Goal: Task Accomplishment & Management: Manage account settings

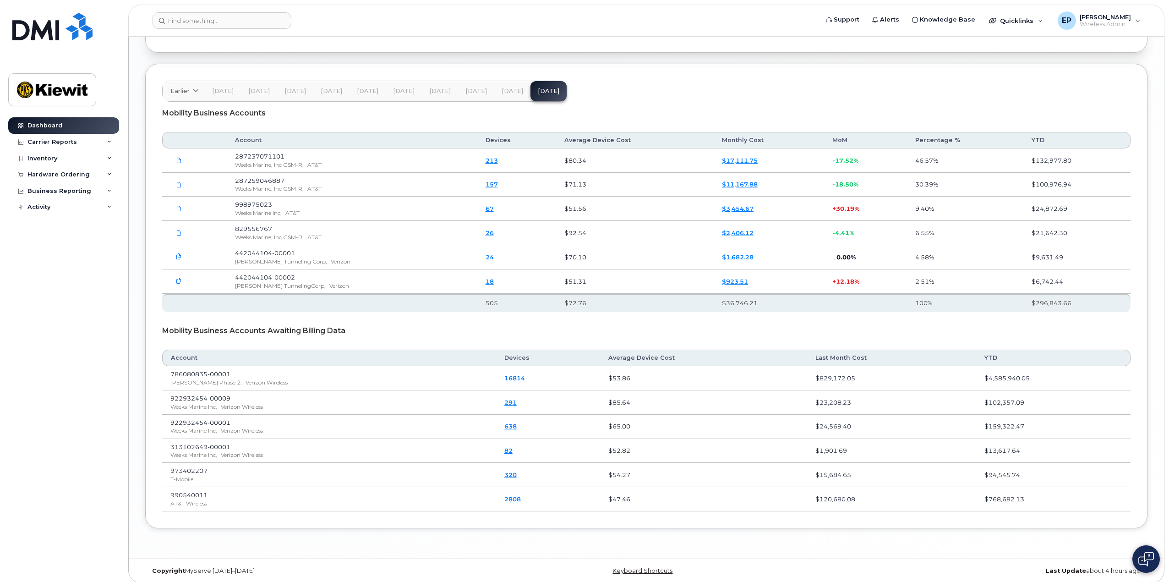
scroll to position [1488, 0]
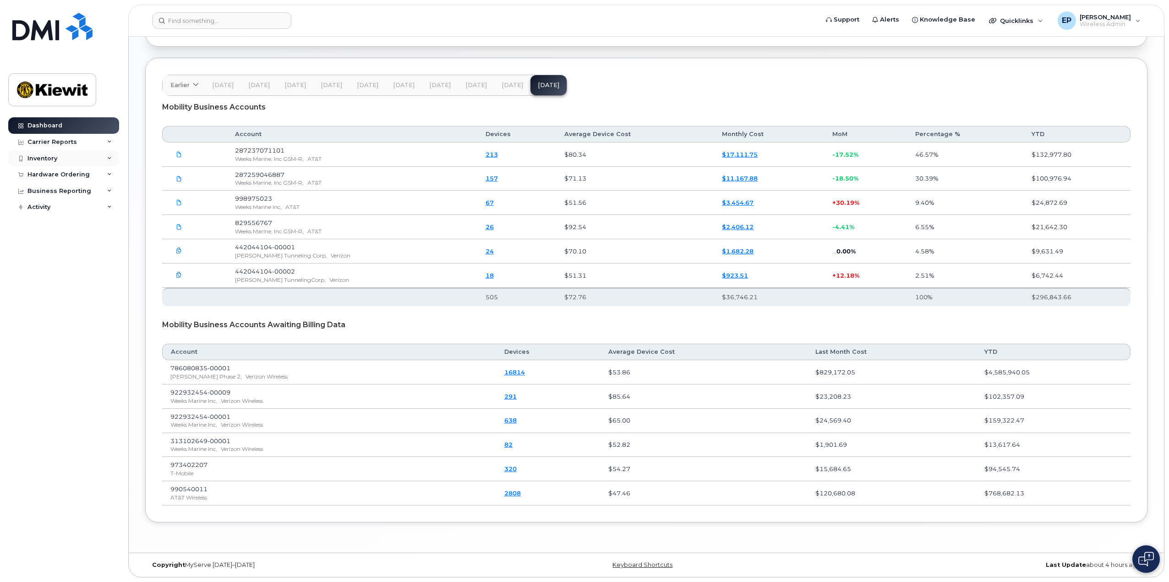
click at [111, 160] on icon at bounding box center [109, 158] width 5 height 5
click at [73, 177] on div "Mobility Devices" at bounding box center [58, 175] width 52 height 8
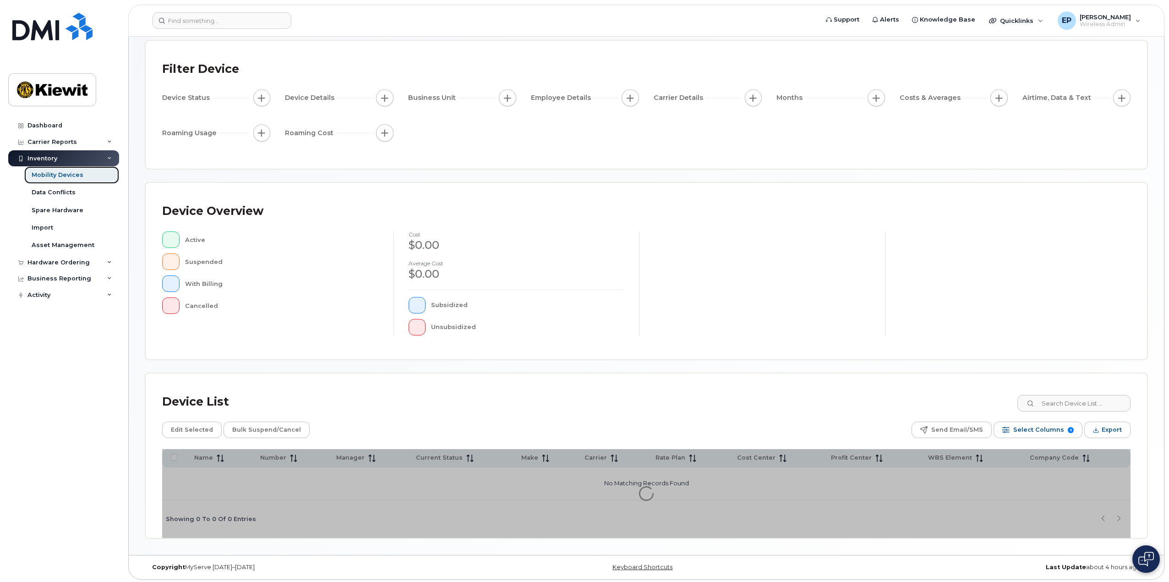
scroll to position [48, 0]
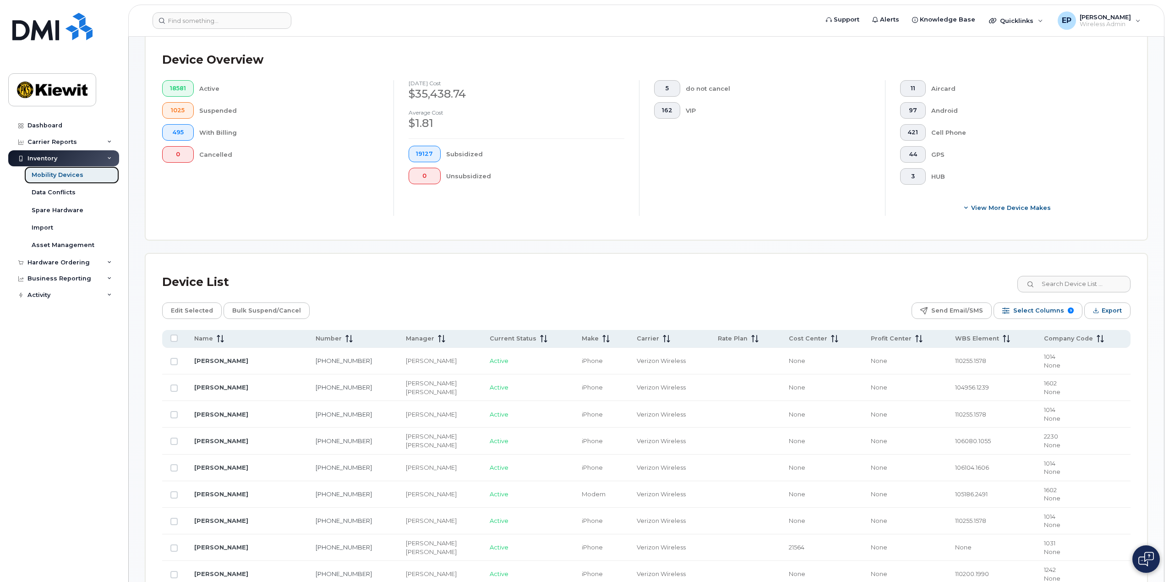
scroll to position [231, 0]
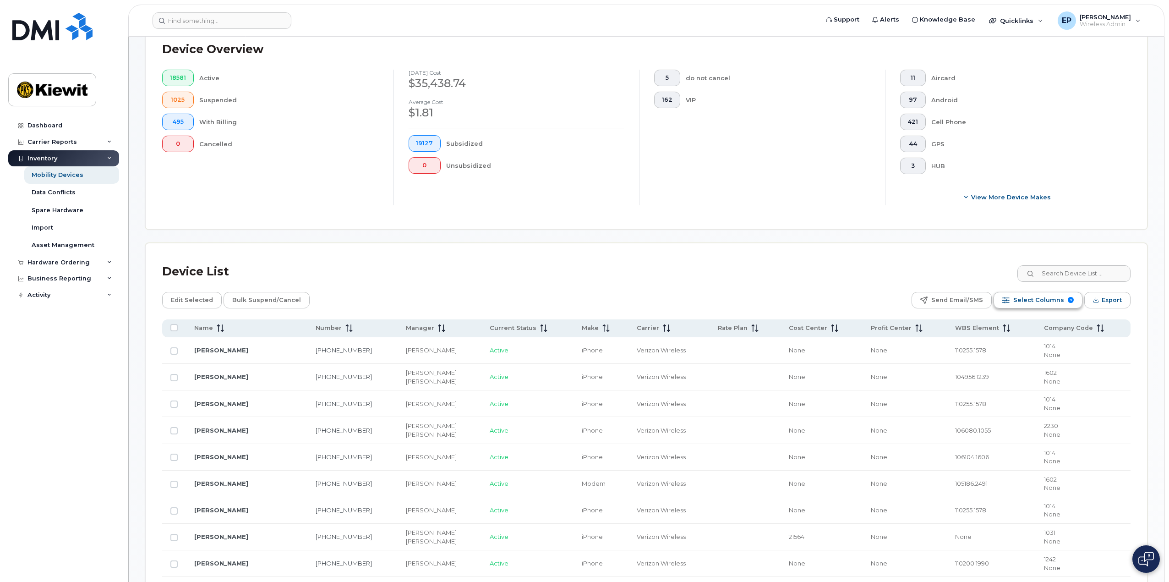
click at [1042, 303] on span "Select Columns" at bounding box center [1038, 300] width 51 height 14
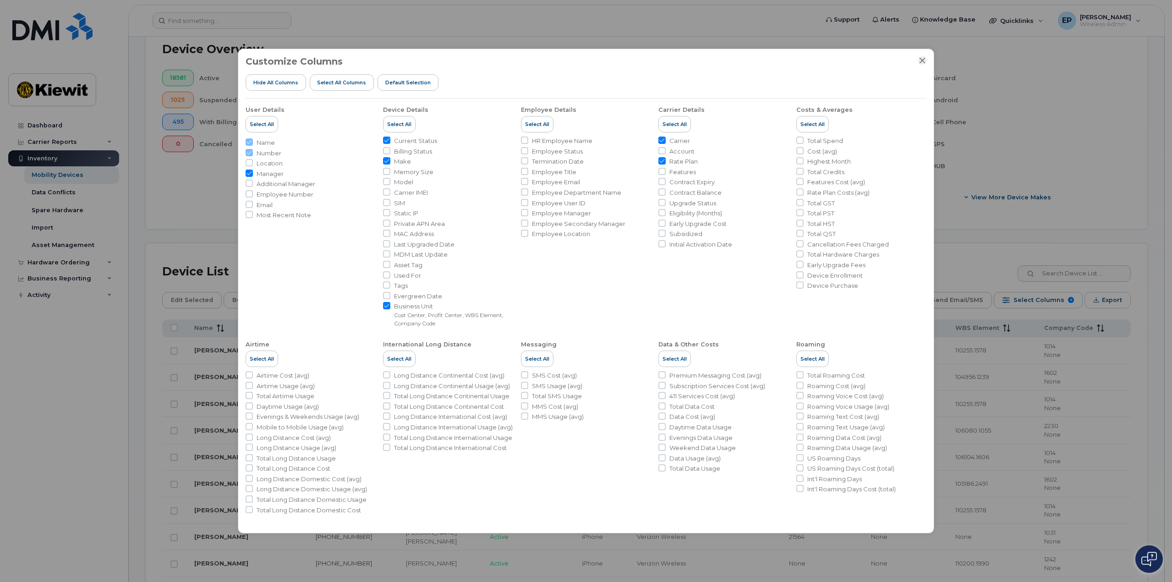
click at [922, 59] on icon "Close" at bounding box center [922, 60] width 7 height 7
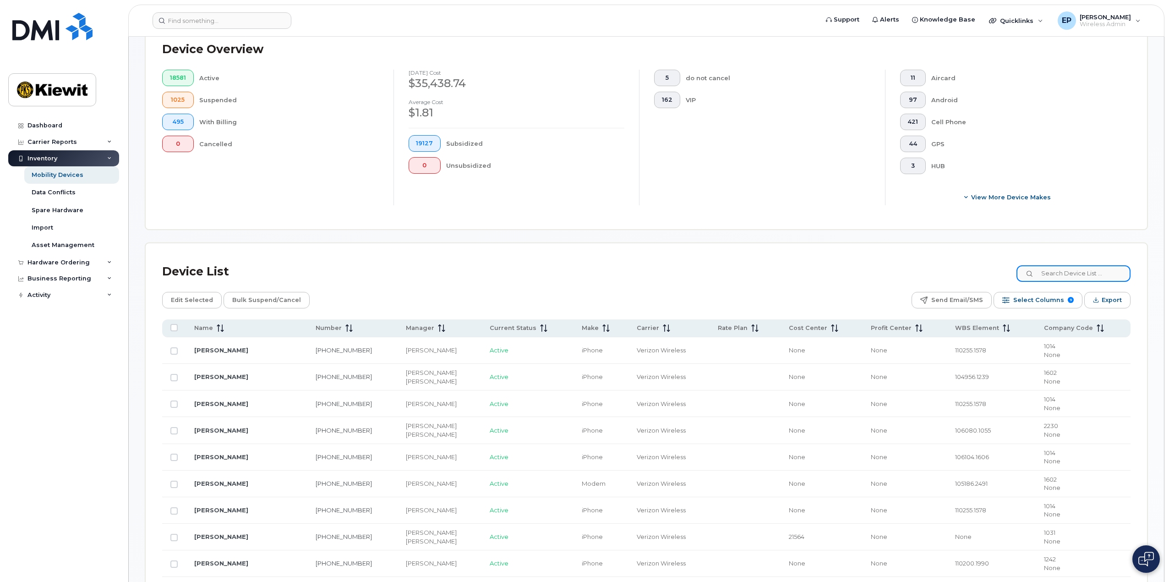
click at [1065, 274] on input at bounding box center [1074, 273] width 114 height 16
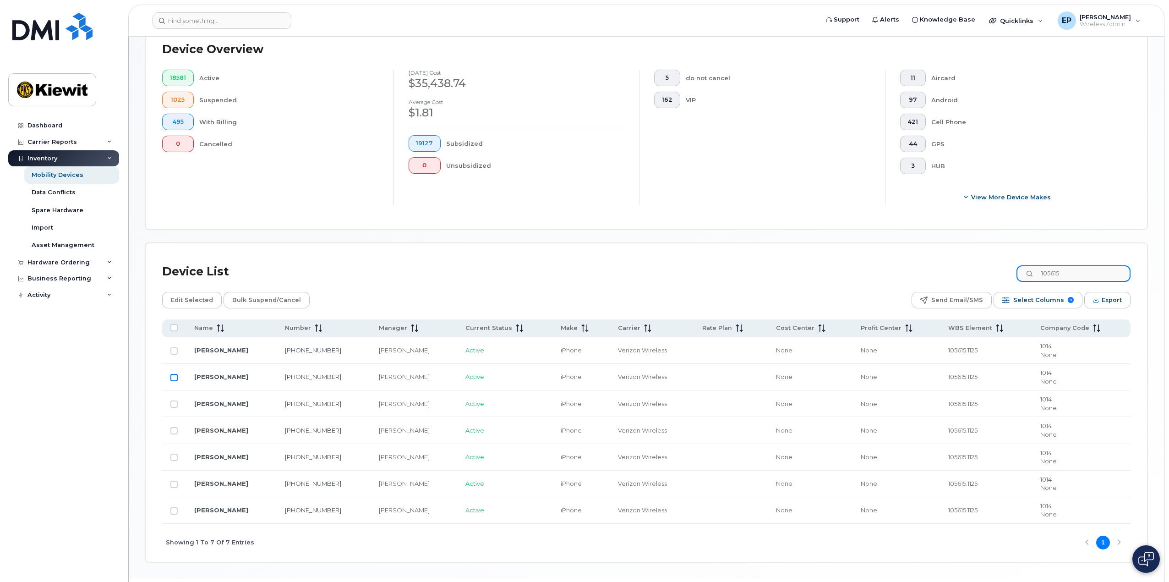
type input "105615"
click at [172, 379] on input "Row Unselected" at bounding box center [173, 377] width 7 height 7
checkbox input "true"
click at [191, 302] on span "Edit Selected" at bounding box center [192, 300] width 42 height 14
click at [1081, 385] on td "1014 None" at bounding box center [1081, 377] width 98 height 27
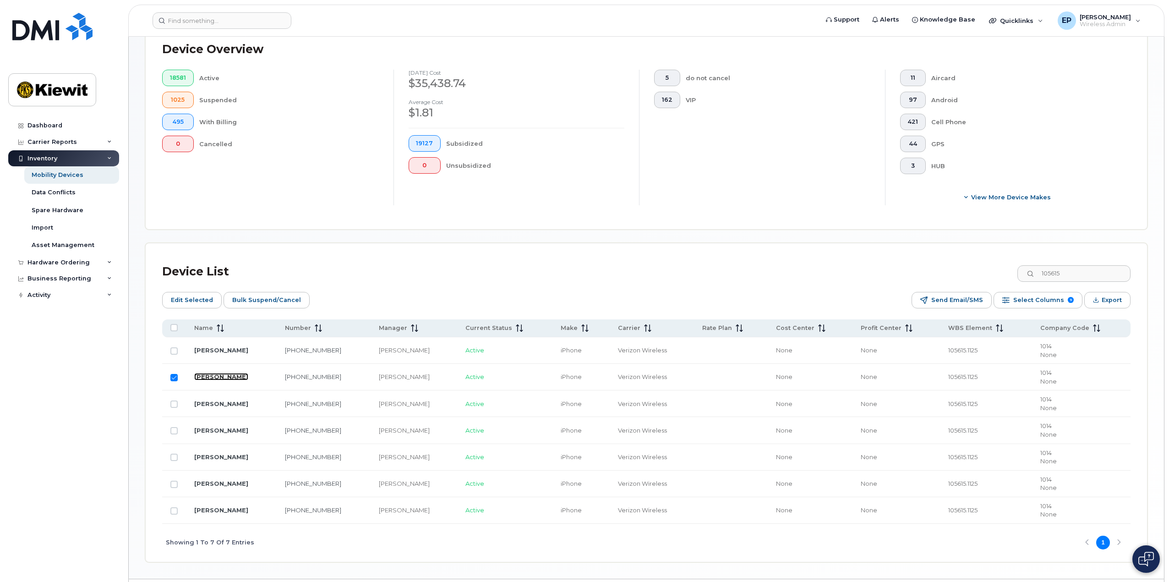
click at [225, 377] on link "BRANDON CLARK" at bounding box center [221, 376] width 54 height 7
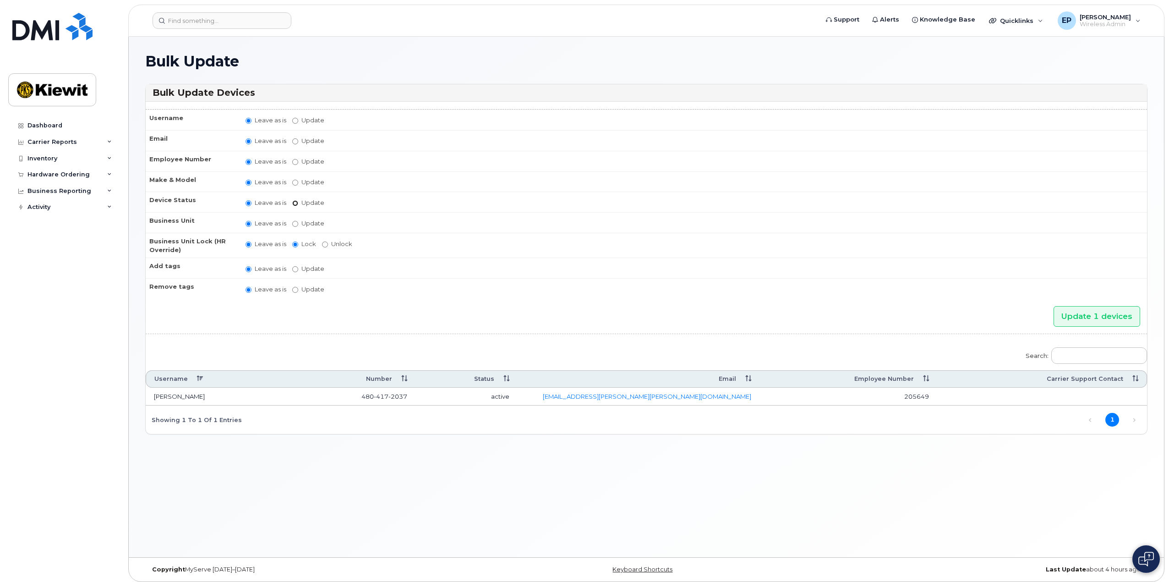
click at [297, 205] on input "Update active active suspended cancelled" at bounding box center [295, 203] width 6 height 6
radio input "true"
radio input "false"
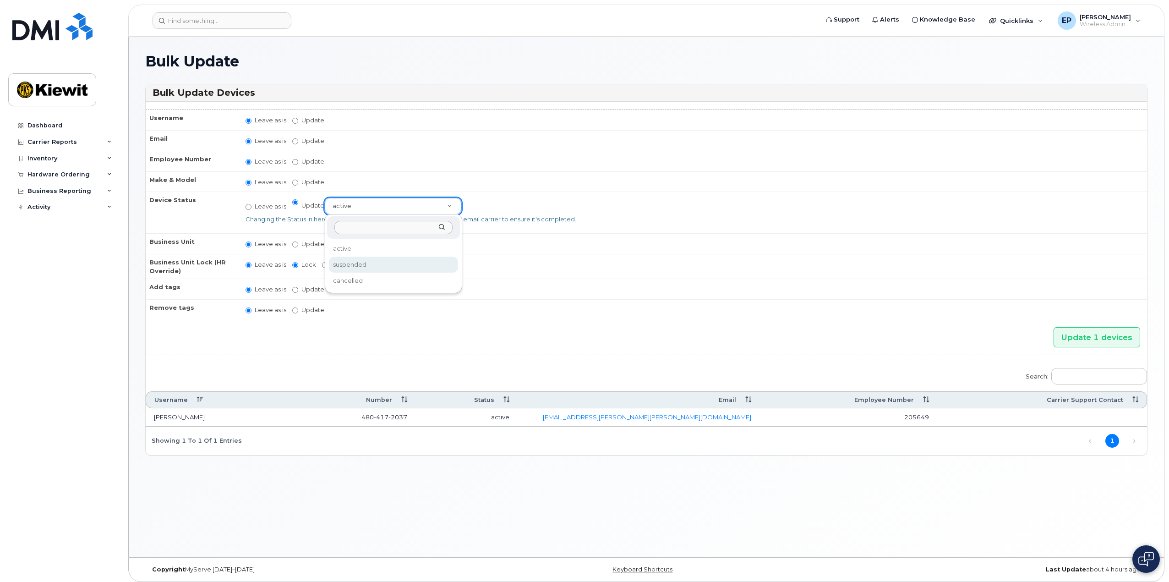
select select "suspended"
click at [844, 18] on span "Support" at bounding box center [847, 19] width 26 height 9
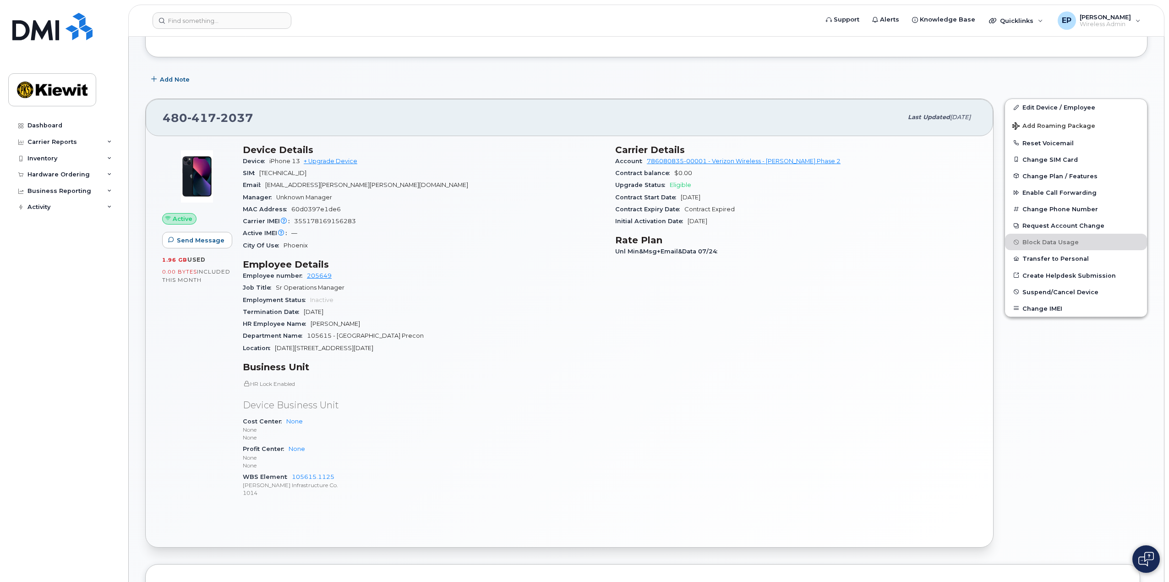
scroll to position [137, 0]
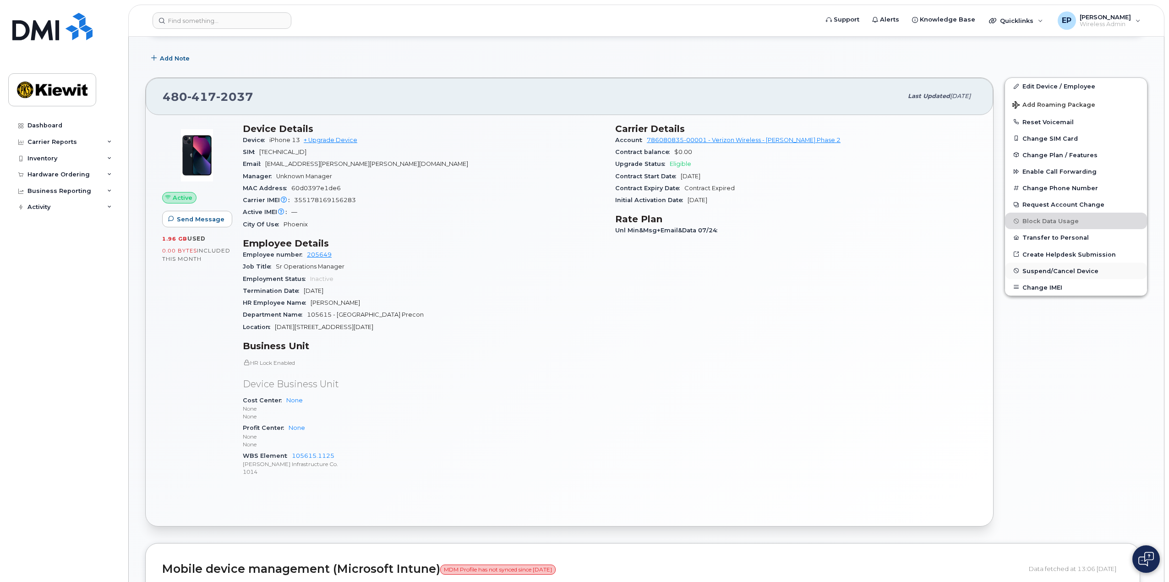
click at [1052, 271] on span "Suspend/Cancel Device" at bounding box center [1061, 270] width 76 height 7
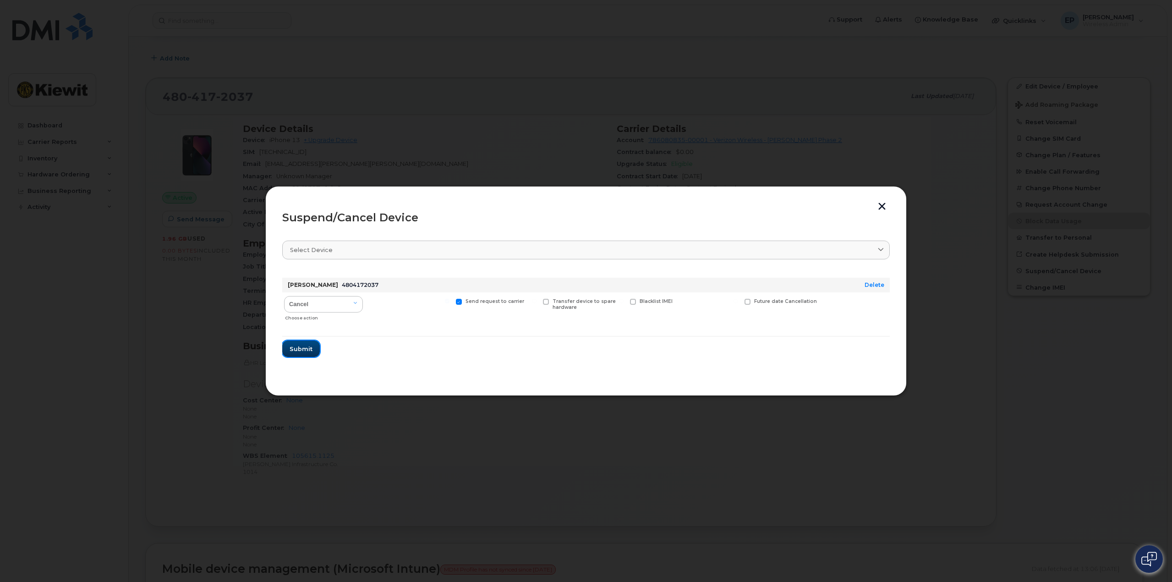
click at [306, 352] on span "Submit" at bounding box center [301, 349] width 23 height 9
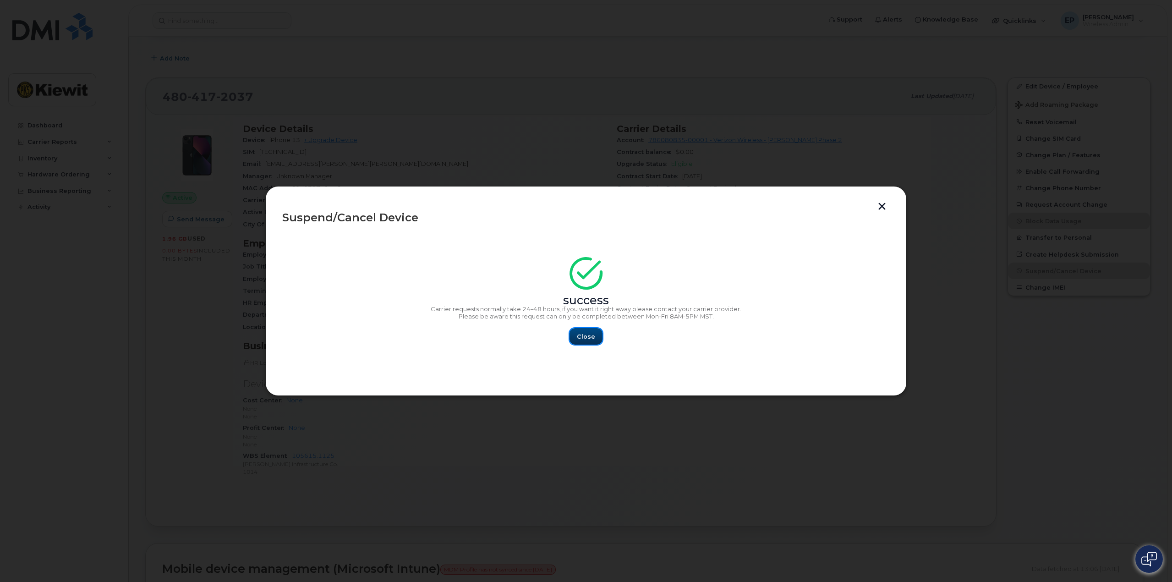
click at [584, 340] on span "Close" at bounding box center [586, 336] width 18 height 9
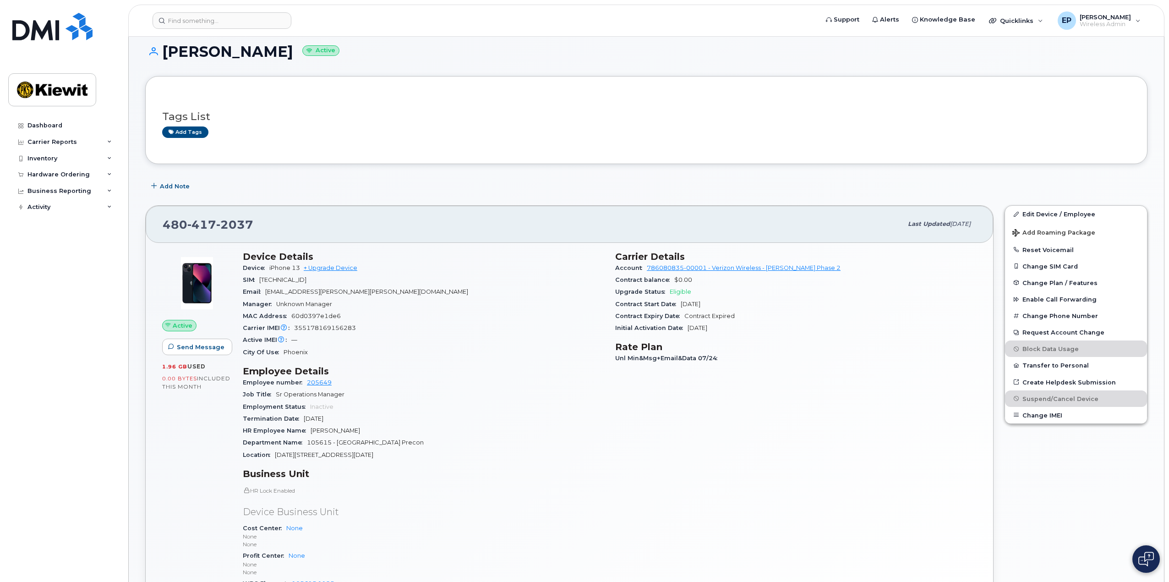
scroll to position [0, 0]
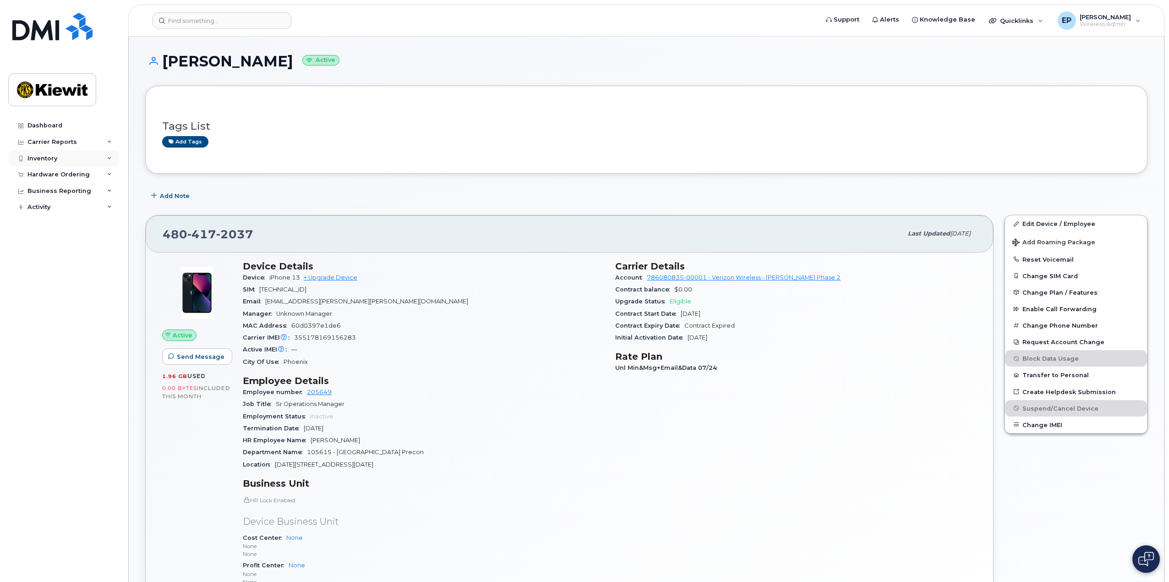
click at [50, 157] on div "Inventory" at bounding box center [42, 158] width 30 height 7
click at [85, 180] on link "Mobility Devices" at bounding box center [71, 174] width 95 height 17
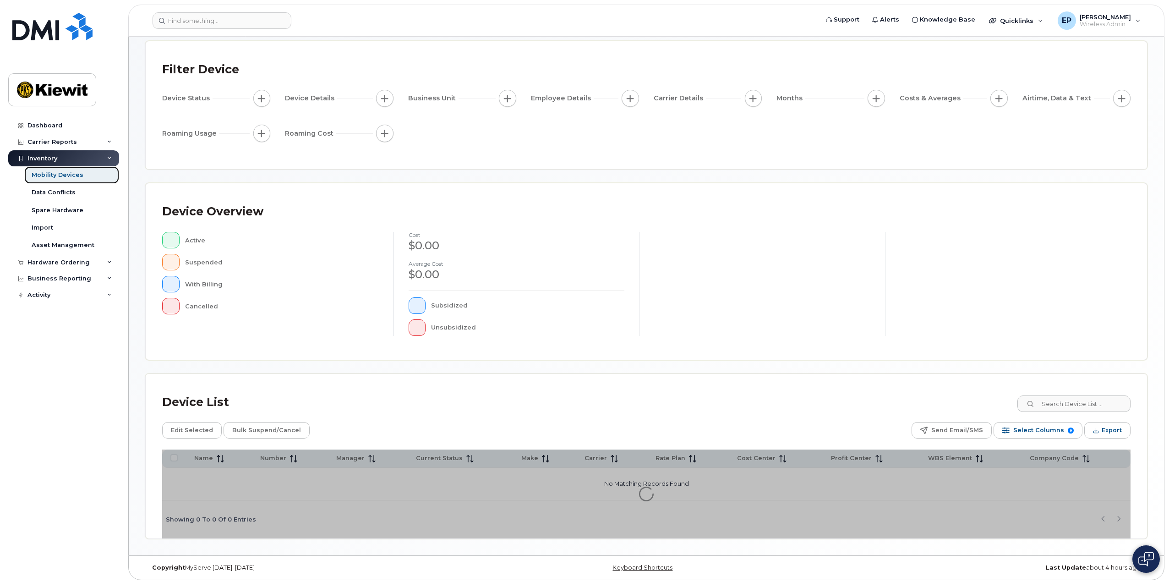
scroll to position [65, 0]
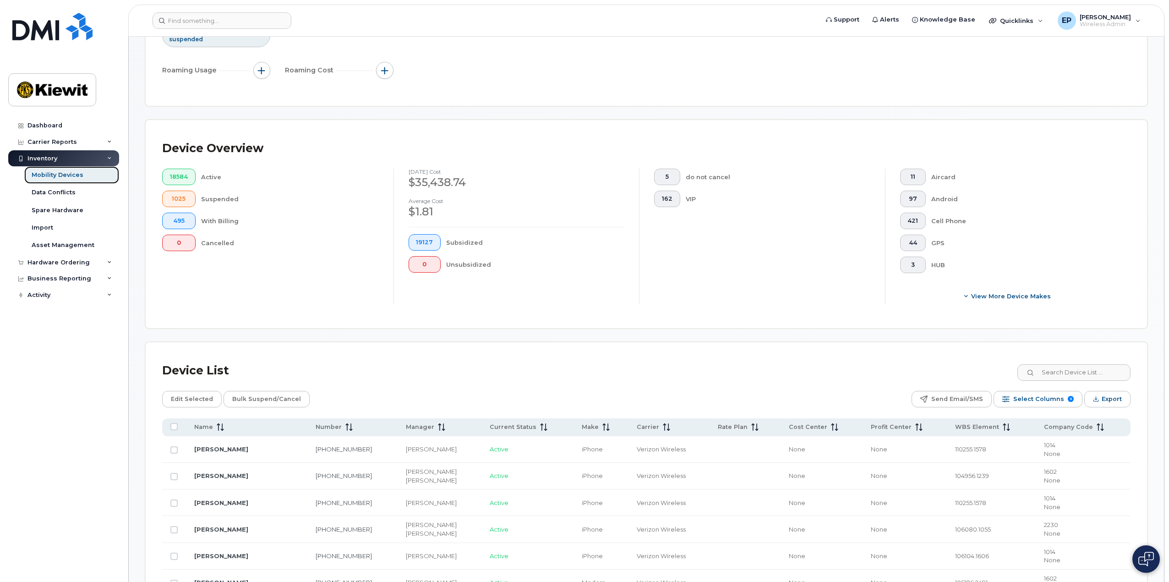
scroll to position [156, 0]
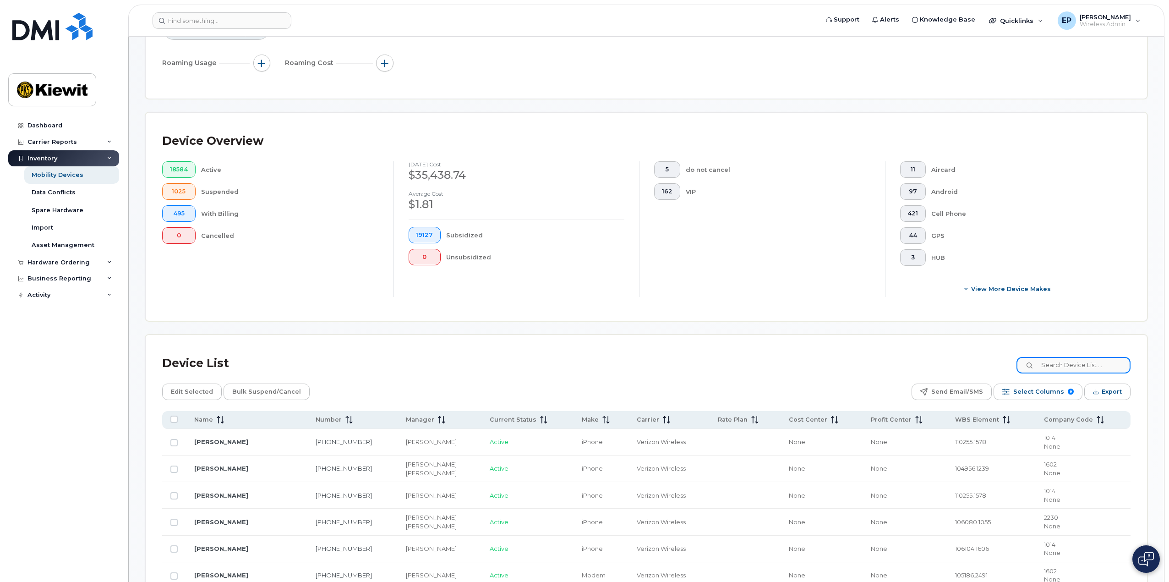
click at [1064, 366] on input at bounding box center [1074, 365] width 114 height 16
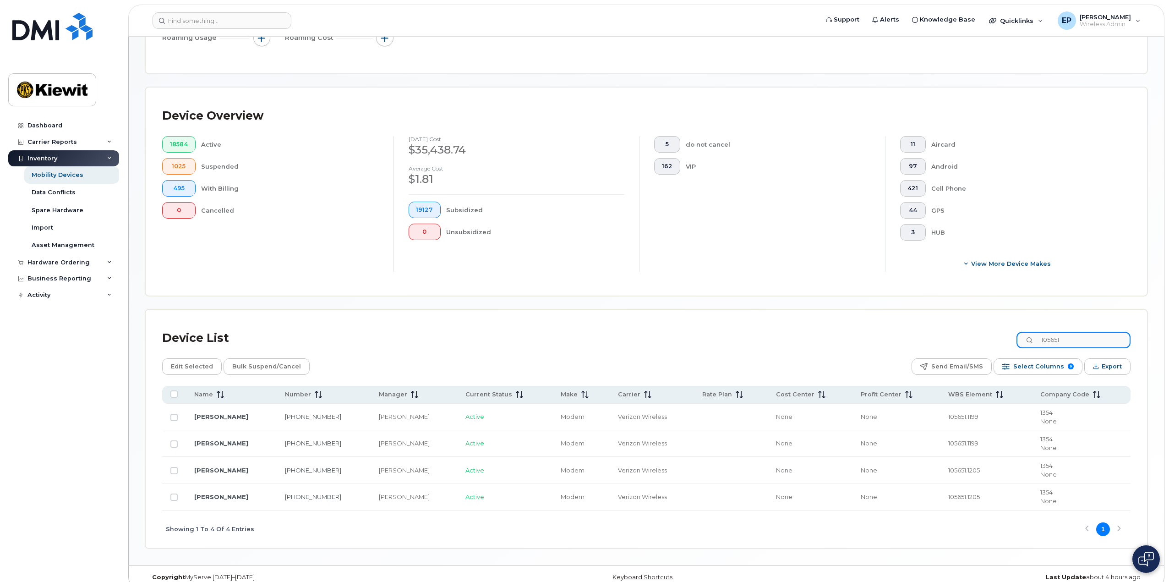
scroll to position [194, 0]
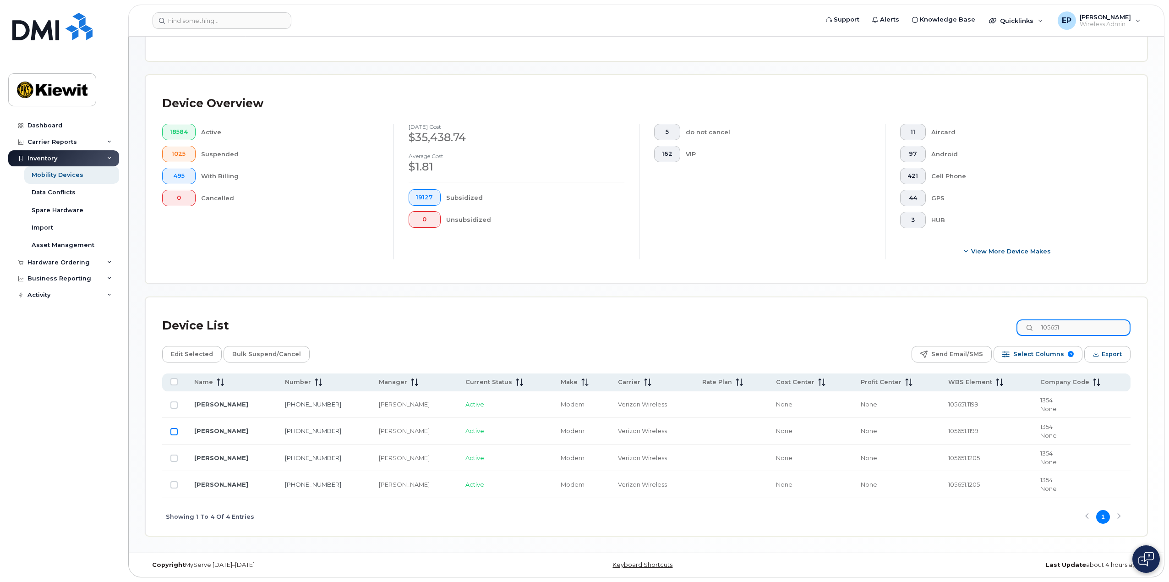
type input "105651"
click at [174, 434] on input "Row Unselected" at bounding box center [173, 431] width 7 height 7
click at [232, 431] on link "COLLIN LAMBERTH" at bounding box center [221, 430] width 54 height 7
click at [175, 432] on input "Row Selected" at bounding box center [173, 431] width 7 height 7
checkbox input "false"
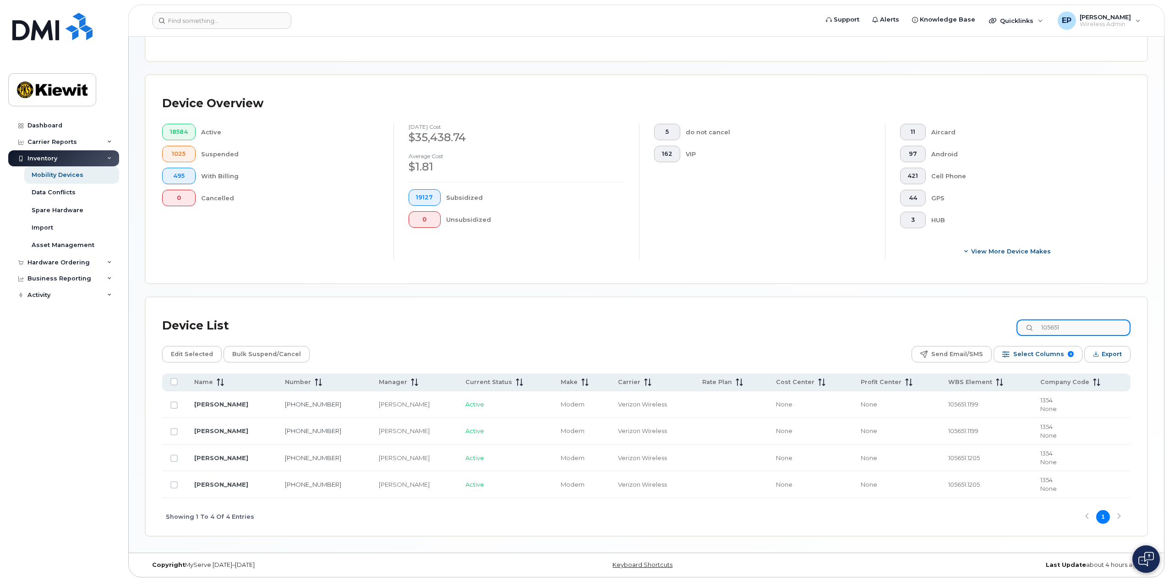
drag, startPoint x: 1083, startPoint y: 328, endPoint x: 1039, endPoint y: 325, distance: 44.1
click at [1039, 325] on div "105651" at bounding box center [1074, 327] width 114 height 16
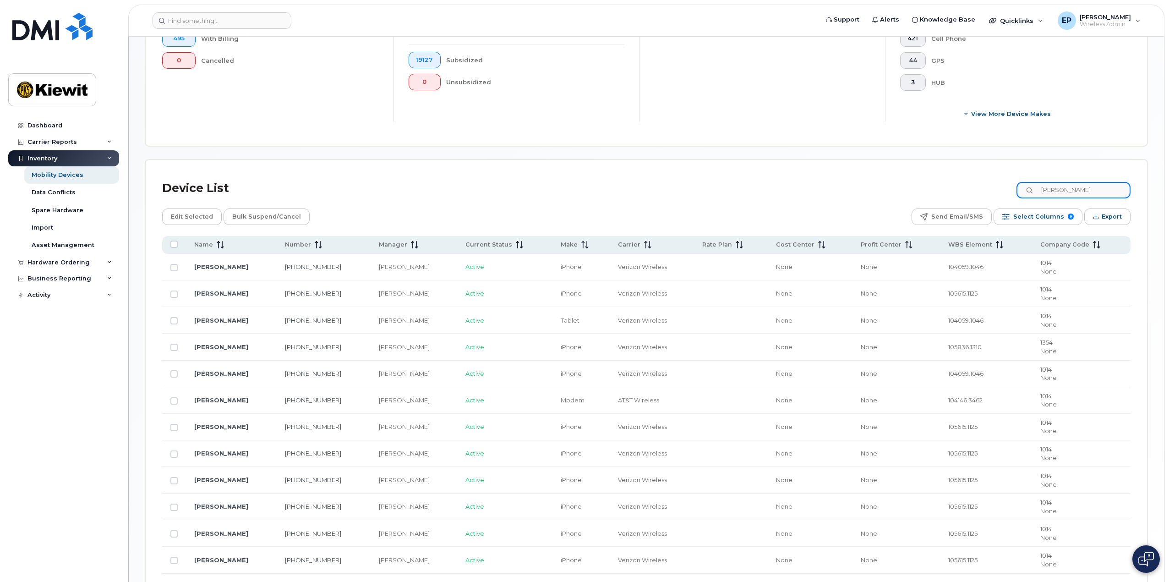
scroll to position [377, 0]
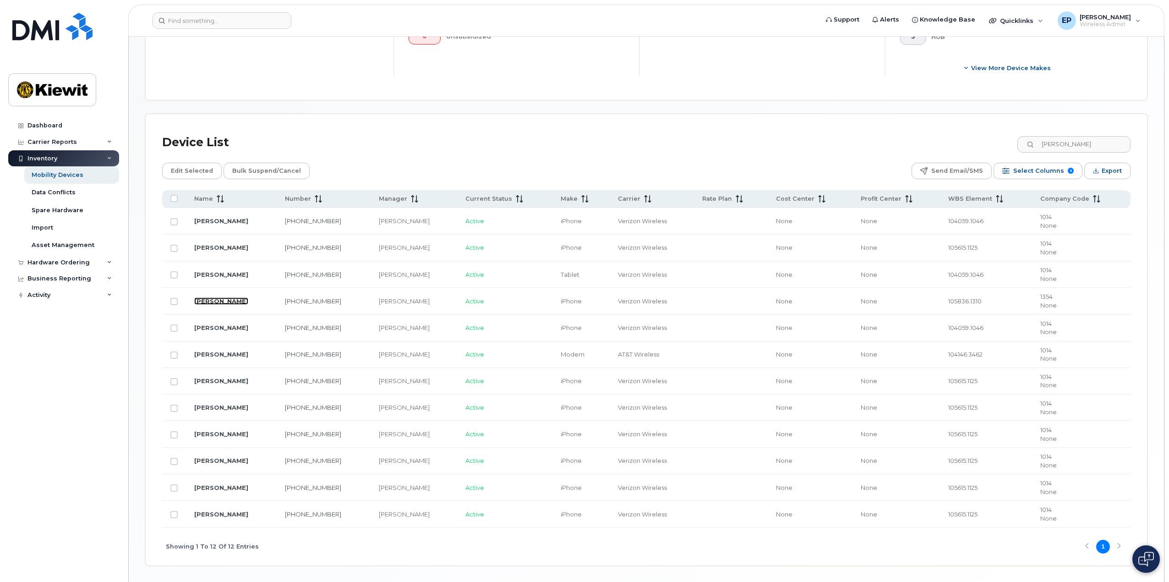
click at [205, 302] on link "EMILY PINKERTON" at bounding box center [221, 300] width 54 height 7
drag, startPoint x: 1085, startPoint y: 147, endPoint x: 1006, endPoint y: 143, distance: 78.9
click at [1007, 139] on div "Device List pinkerton" at bounding box center [646, 143] width 968 height 24
type input "pike"
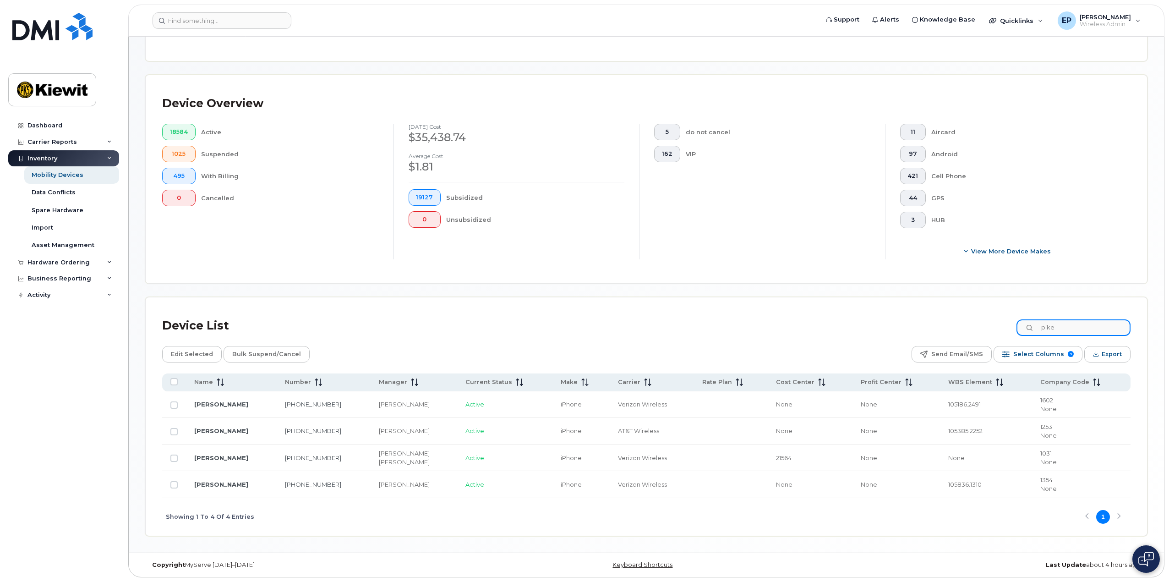
scroll to position [194, 0]
click at [174, 486] on input "Row Unselected" at bounding box center [173, 484] width 7 height 7
checkbox input "true"
click at [206, 483] on link "[PERSON_NAME]" at bounding box center [221, 484] width 54 height 7
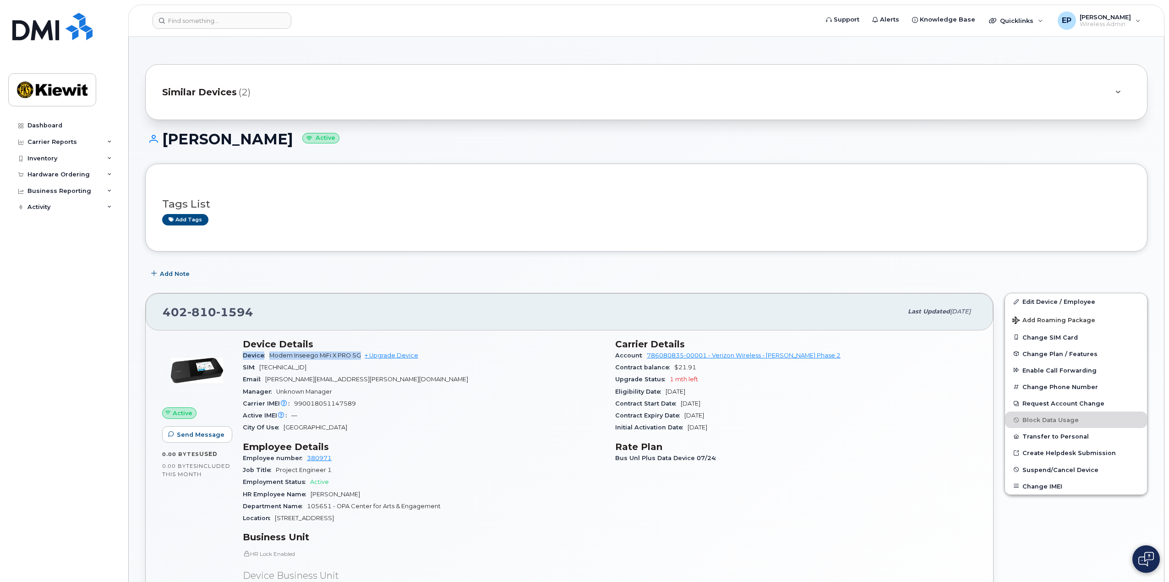
drag, startPoint x: 362, startPoint y: 356, endPoint x: 238, endPoint y: 354, distance: 124.2
click at [238, 354] on div "Device Details Device Modem Inseego MiFi X PRO 5G + Upgrade Device SIM [TECHNIC…" at bounding box center [423, 507] width 372 height 349
copy div "Device Modem Inseego MiFi X PRO 5G"
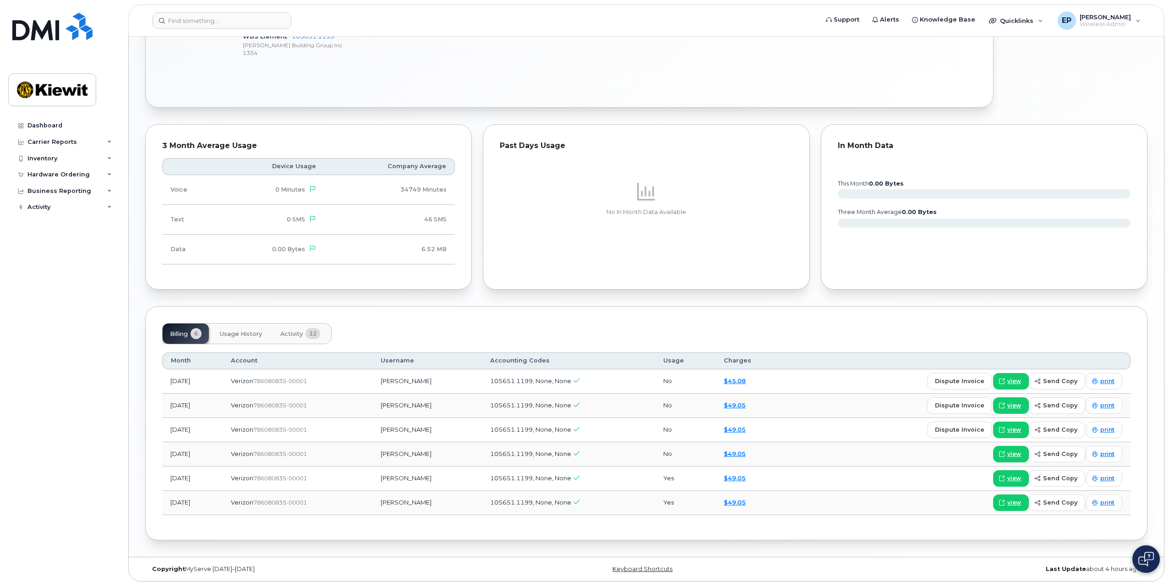
scroll to position [614, 0]
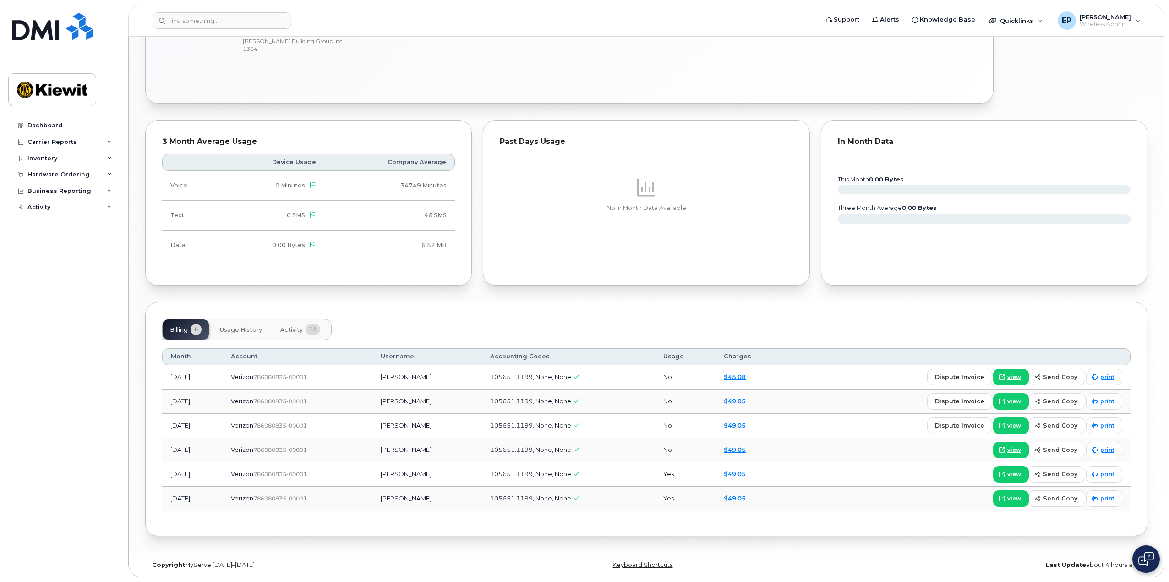
click at [291, 333] on span "Activity" at bounding box center [291, 329] width 22 height 7
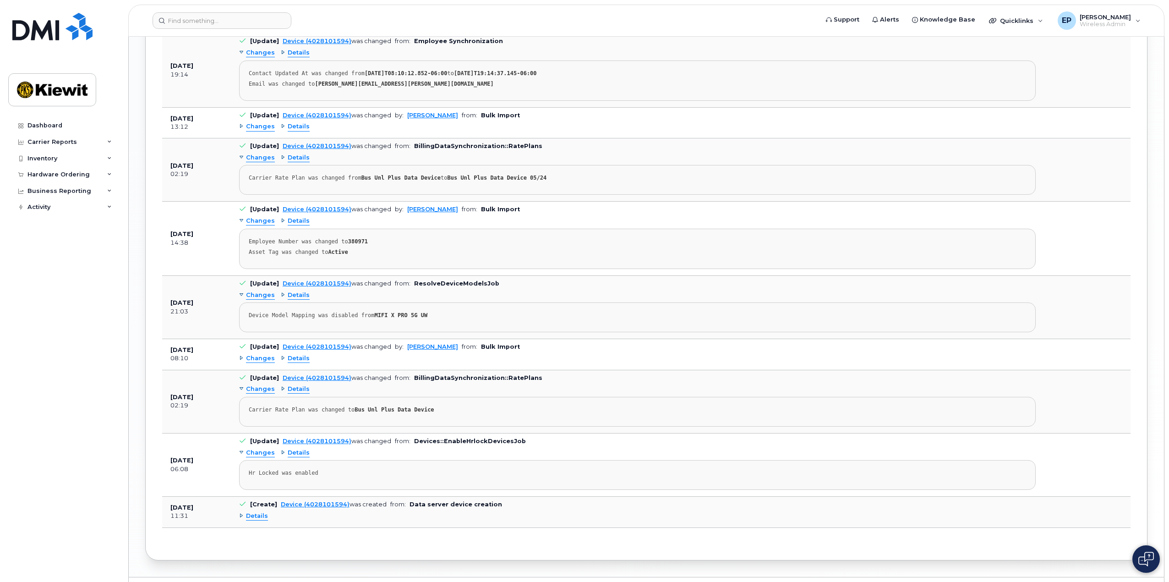
scroll to position [1183, 0]
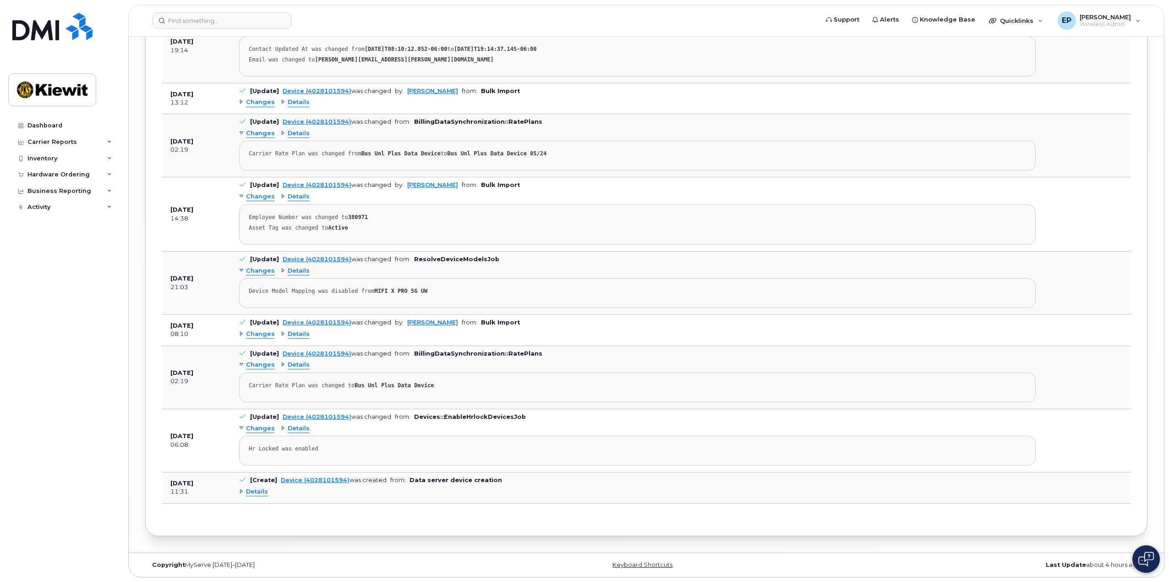
click at [257, 495] on span "Details" at bounding box center [257, 491] width 22 height 9
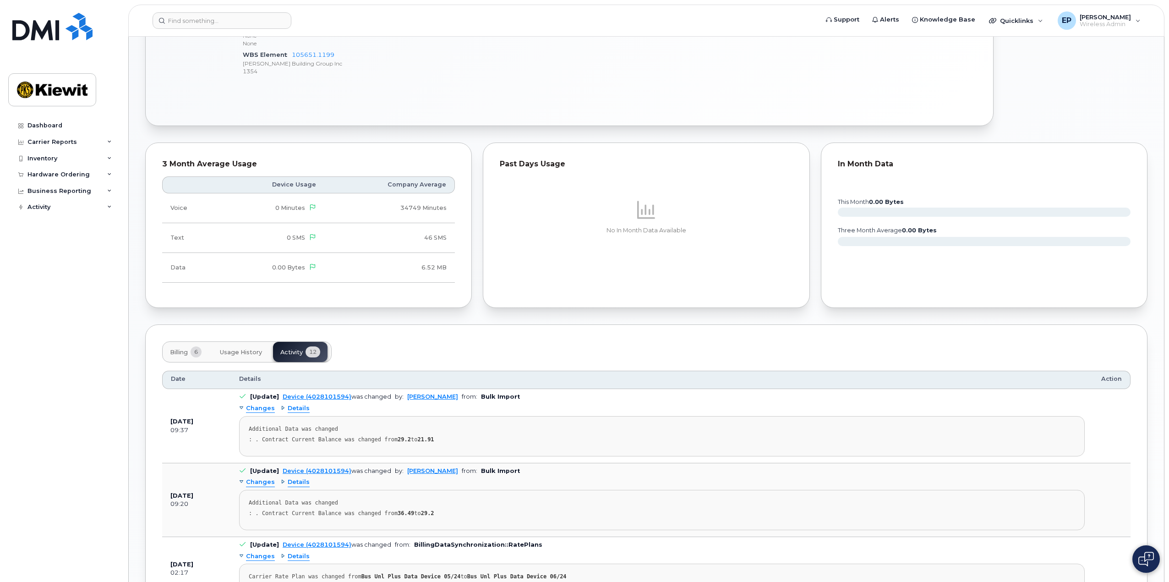
scroll to position [590, 0]
click at [186, 353] on span "Billing" at bounding box center [179, 353] width 18 height 7
